Goal: Transaction & Acquisition: Purchase product/service

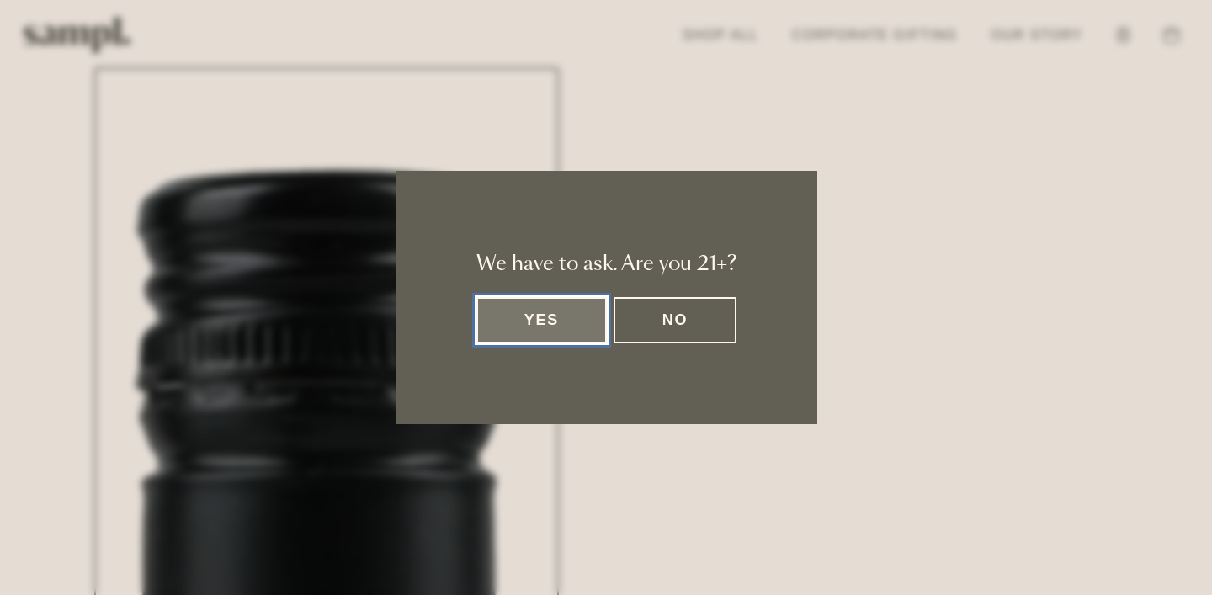
click at [561, 332] on button "Yes" at bounding box center [541, 320] width 131 height 46
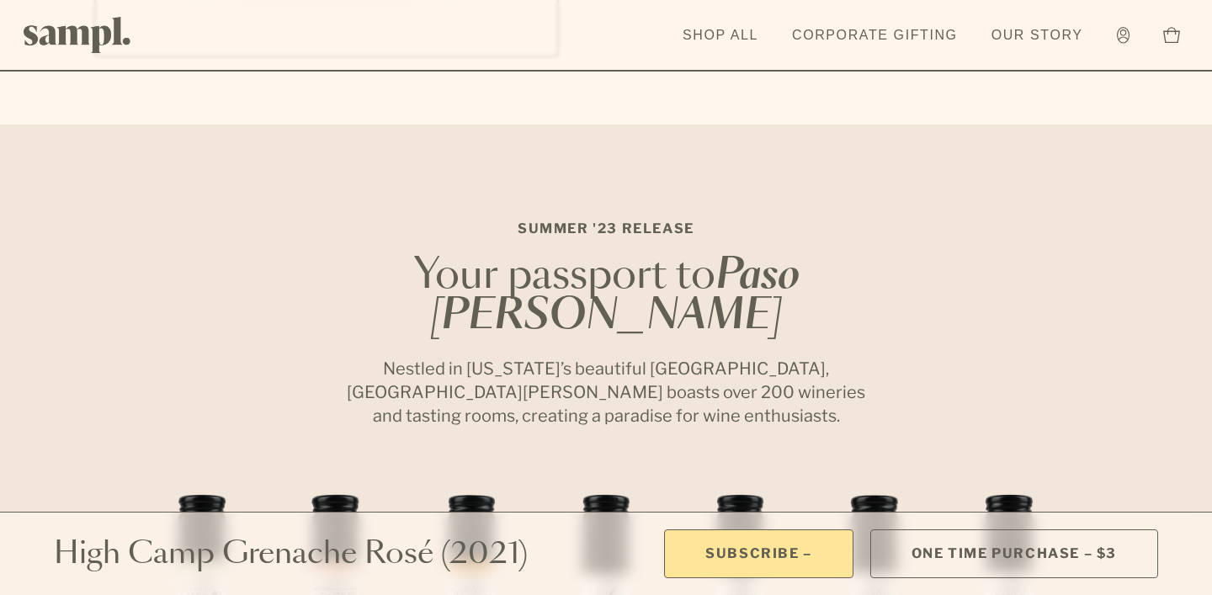
scroll to position [2948, 0]
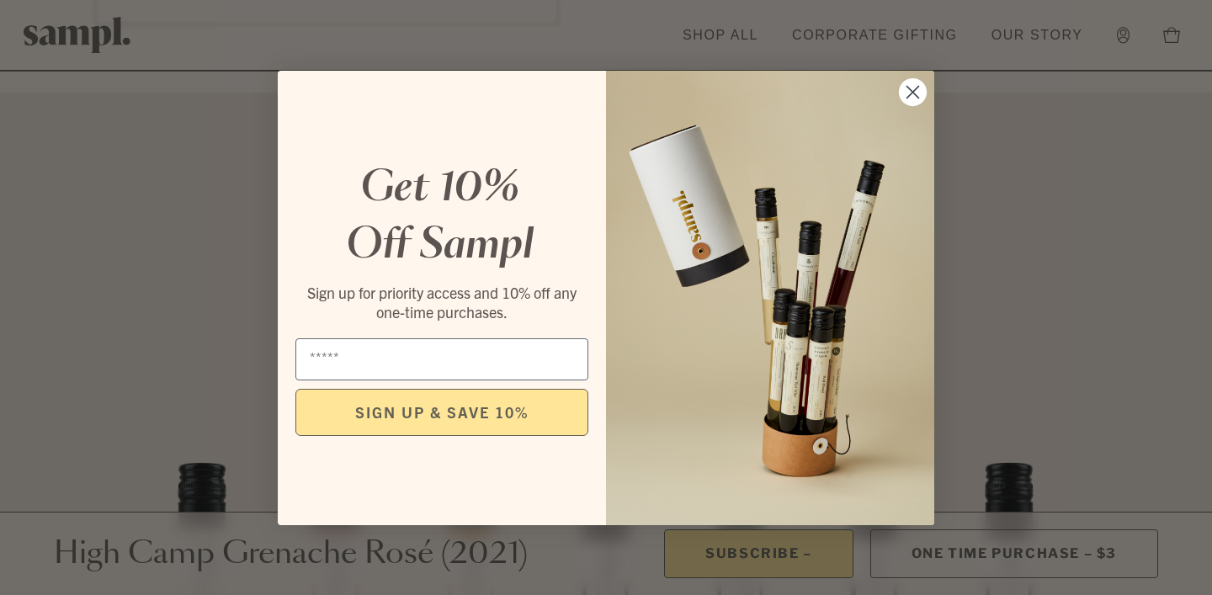
click at [905, 80] on circle "Close dialog" at bounding box center [913, 91] width 28 height 28
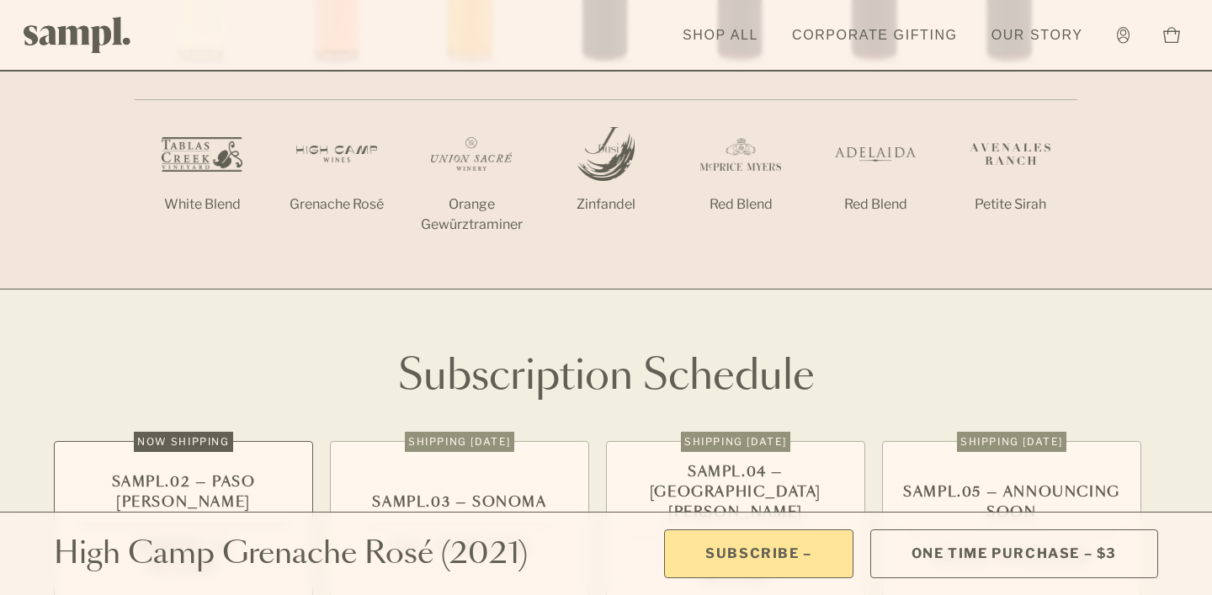
scroll to position [3591, 0]
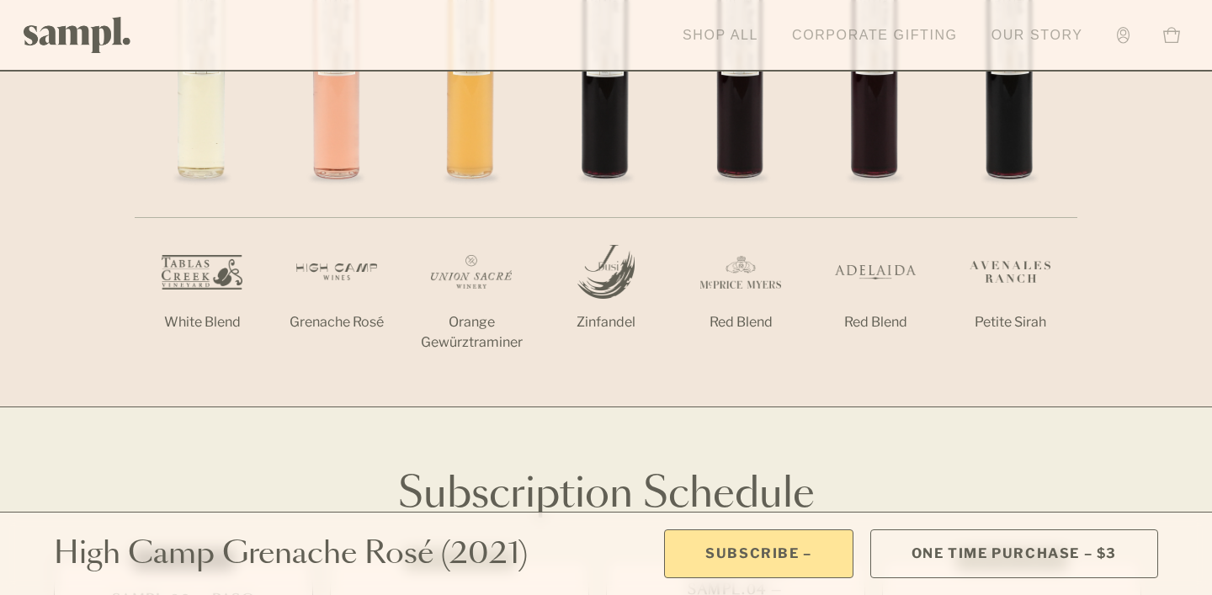
click at [731, 29] on link "Shop All" at bounding box center [720, 35] width 93 height 37
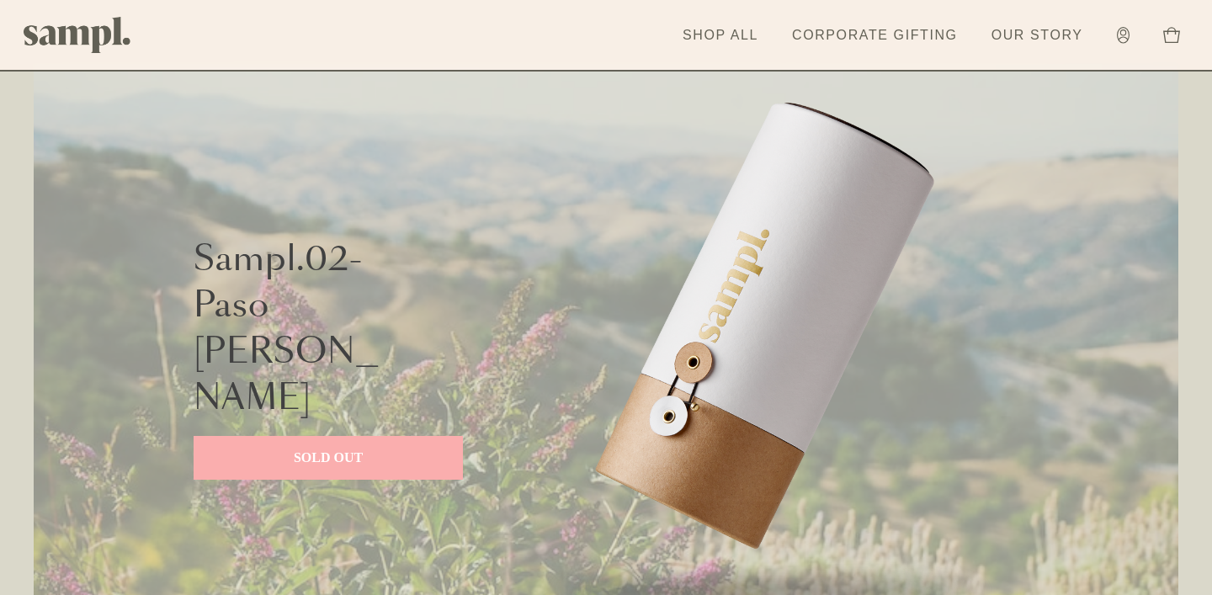
scroll to position [1408, 0]
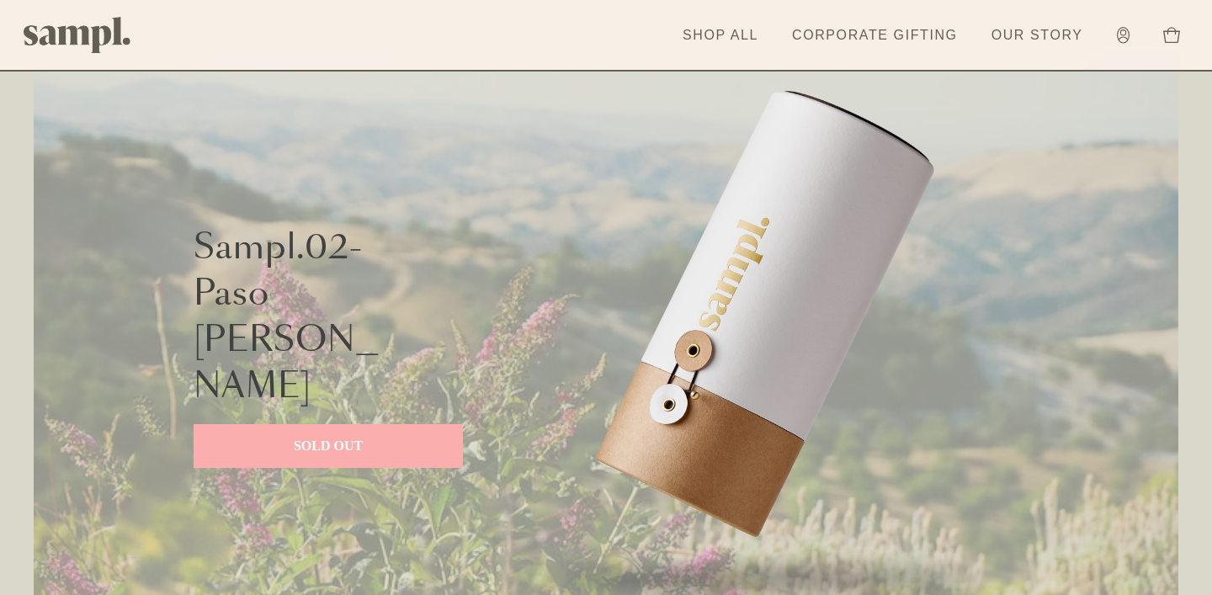
click at [399, 436] on p "SOLD OUT" at bounding box center [328, 446] width 236 height 20
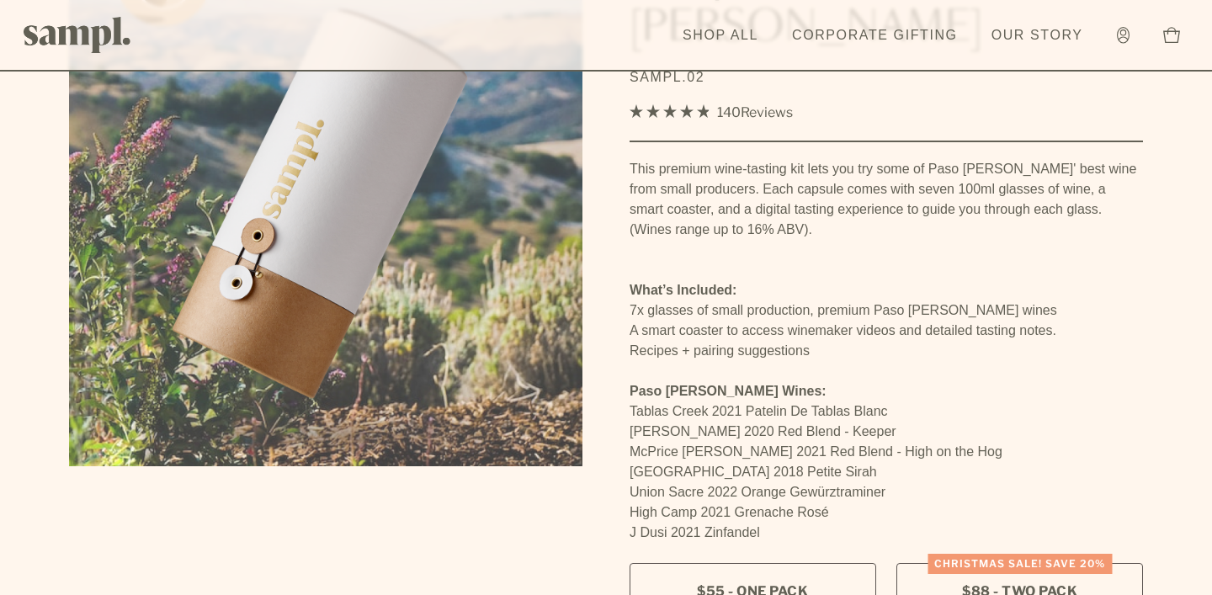
scroll to position [179, 0]
